Goal: Task Accomplishment & Management: Use online tool/utility

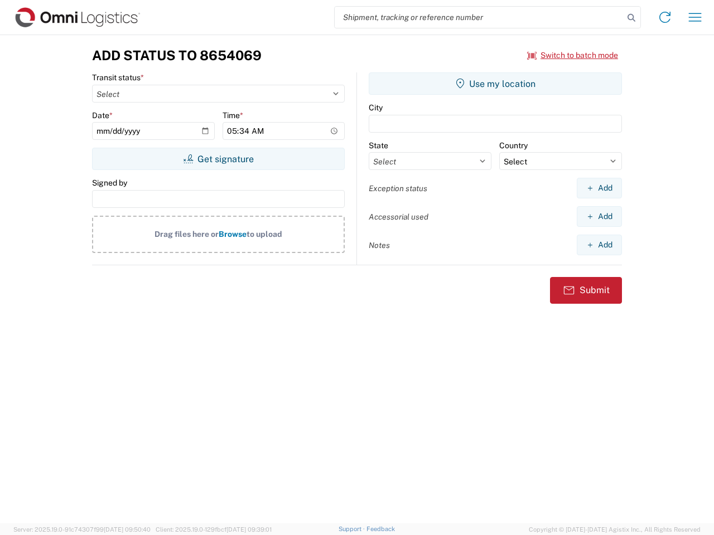
click at [479, 17] on input "search" at bounding box center [479, 17] width 289 height 21
click at [631, 18] on icon at bounding box center [631, 18] width 16 height 16
click at [665, 17] on icon at bounding box center [665, 17] width 18 height 18
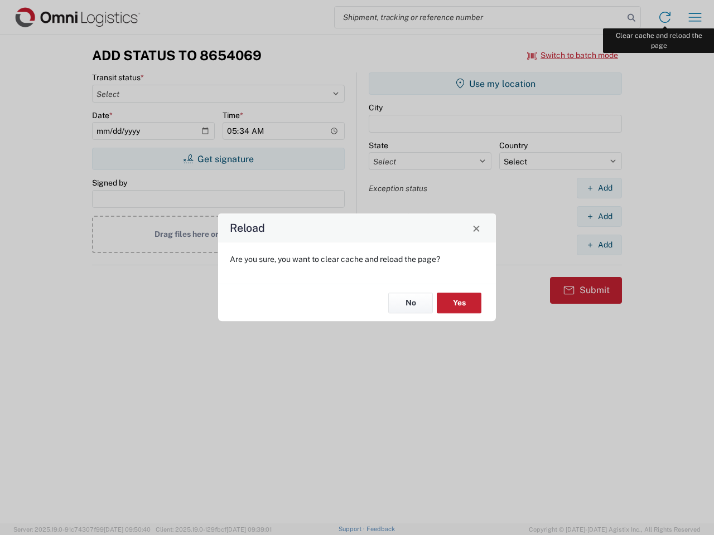
click at [695, 17] on div "Reload Are you sure, you want to clear cache and reload the page? No Yes" at bounding box center [357, 267] width 714 height 535
click at [573, 55] on div "Reload Are you sure, you want to clear cache and reload the page? No Yes" at bounding box center [357, 267] width 714 height 535
click at [218, 159] on div "Reload Are you sure, you want to clear cache and reload the page? No Yes" at bounding box center [357, 267] width 714 height 535
click at [495, 84] on div "Reload Are you sure, you want to clear cache and reload the page? No Yes" at bounding box center [357, 267] width 714 height 535
click at [599, 188] on div "Reload Are you sure, you want to clear cache and reload the page? No Yes" at bounding box center [357, 267] width 714 height 535
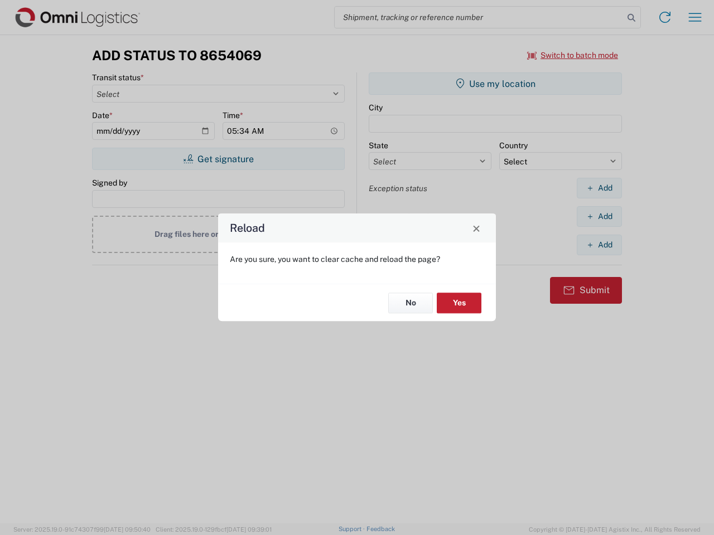
click at [599, 216] on div "Reload Are you sure, you want to clear cache and reload the page? No Yes" at bounding box center [357, 267] width 714 height 535
click at [599, 245] on div "Reload Are you sure, you want to clear cache and reload the page? No Yes" at bounding box center [357, 267] width 714 height 535
